Goal: Task Accomplishment & Management: Manage account settings

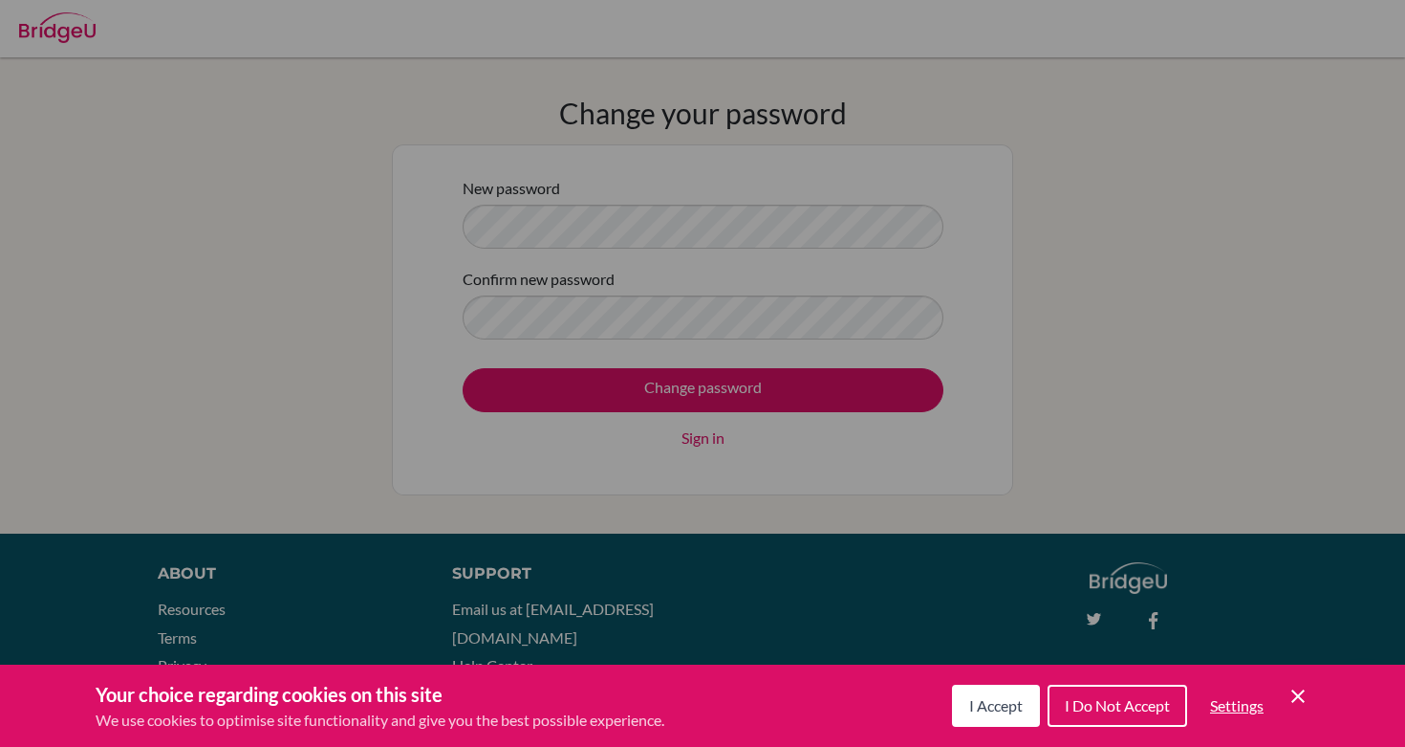
click at [564, 272] on div "Cookie Preferences" at bounding box center [702, 373] width 1405 height 747
click at [1008, 697] on span "I Accept" at bounding box center [996, 705] width 54 height 18
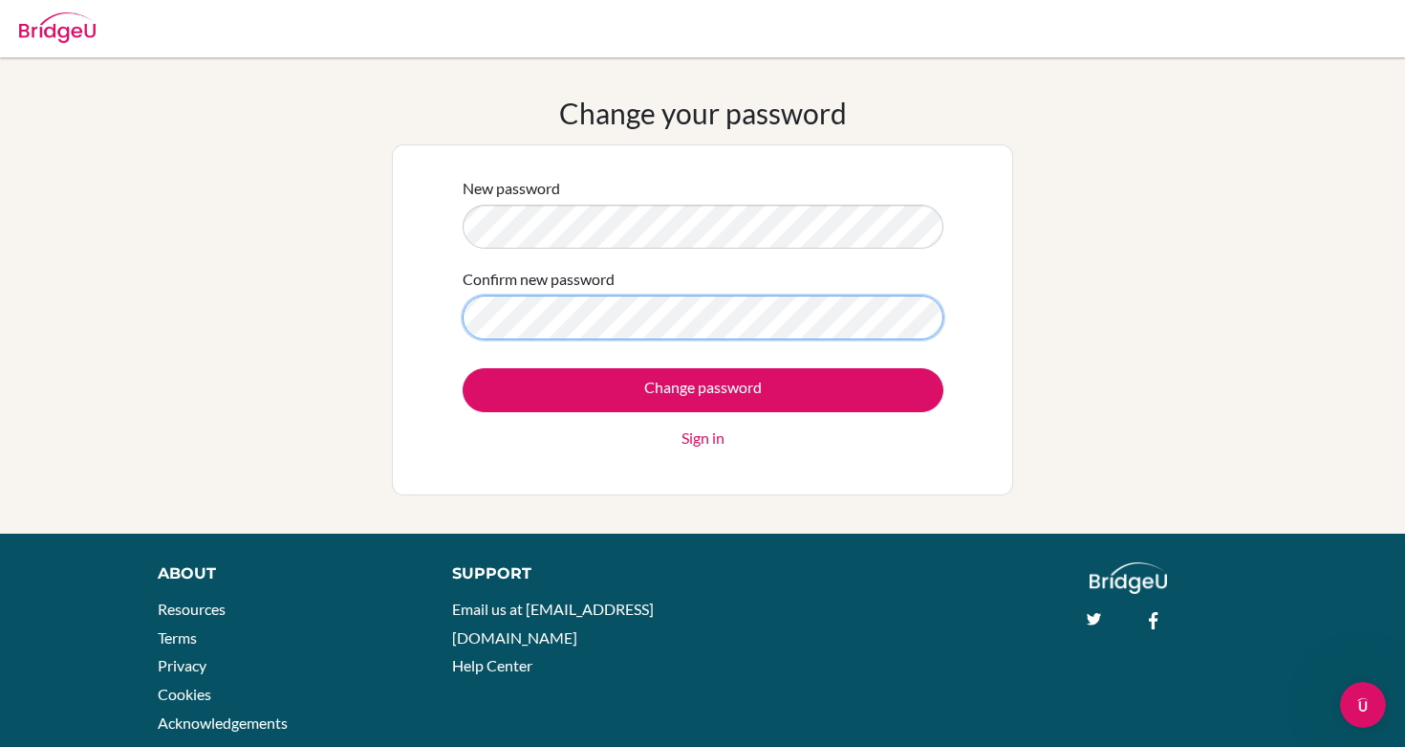
click at [463, 368] on input "Change password" at bounding box center [703, 390] width 481 height 44
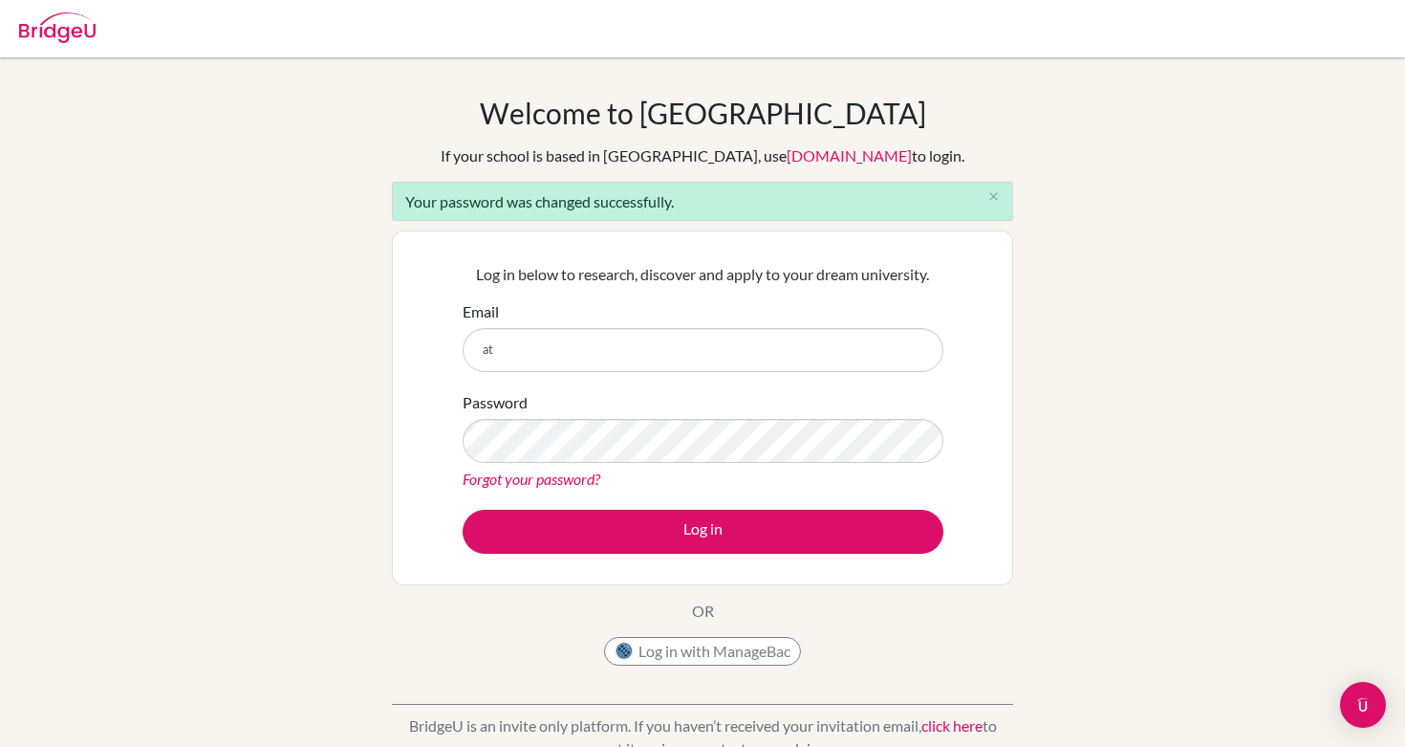
type input "athena.varde@isaruba.com"
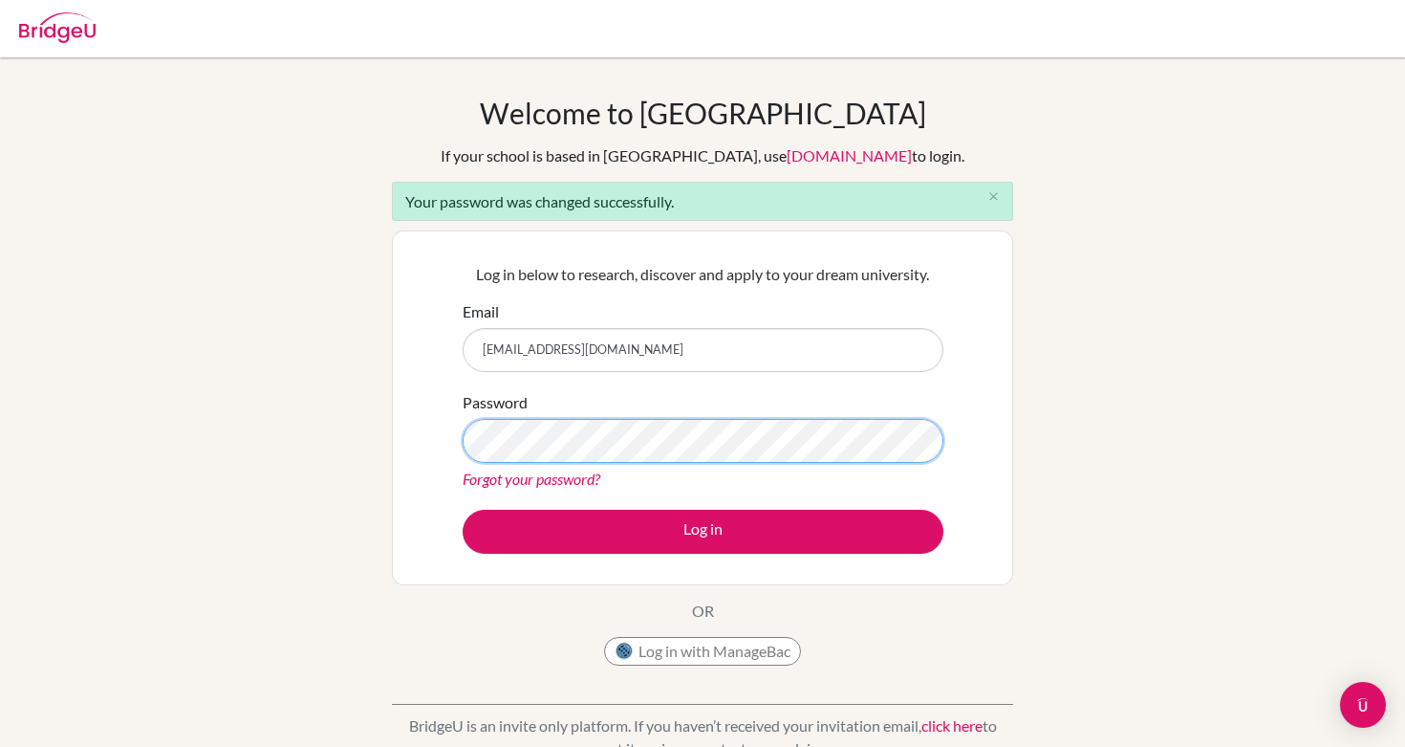
click at [463, 509] on button "Log in" at bounding box center [703, 531] width 481 height 44
